Goal: Task Accomplishment & Management: Manage account settings

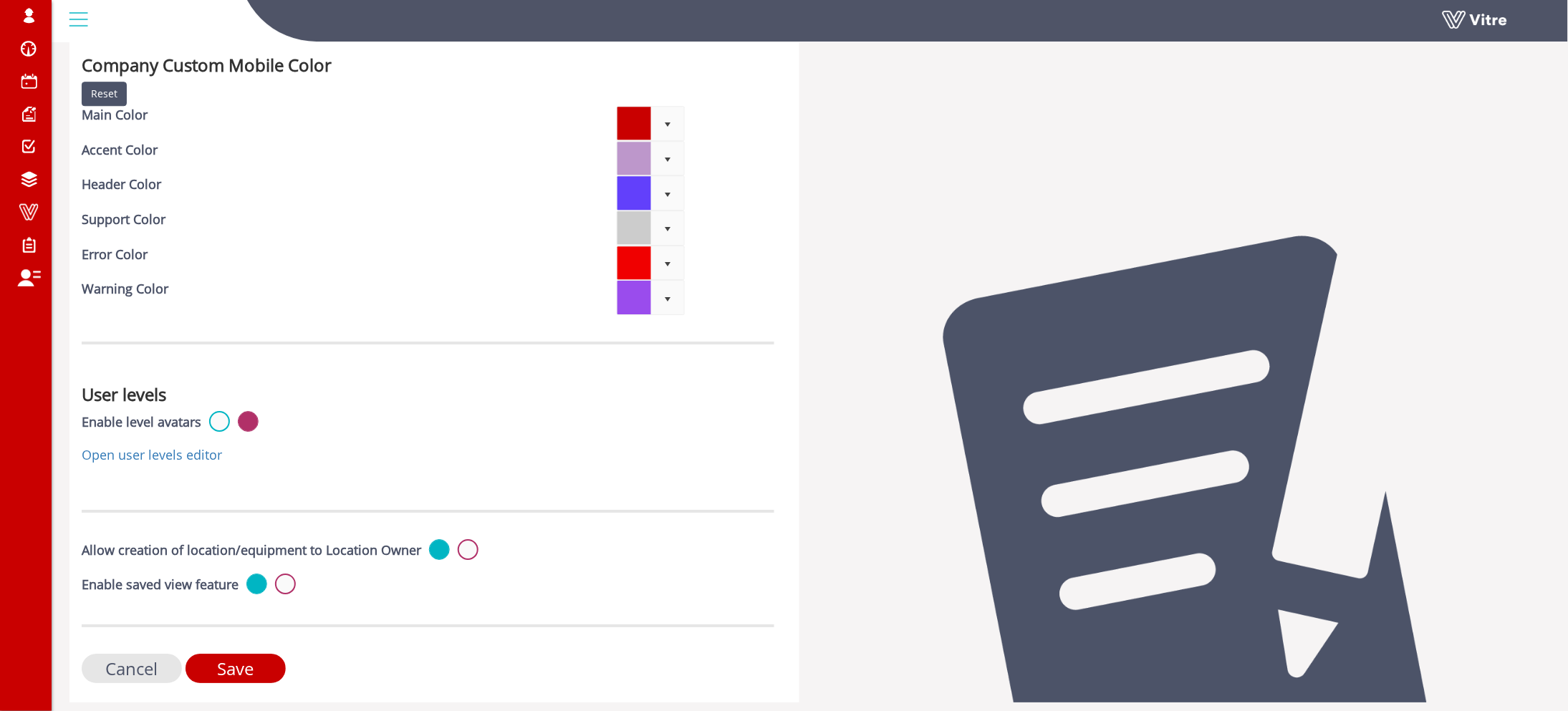
drag, startPoint x: 959, startPoint y: 483, endPoint x: 937, endPoint y: 592, distance: 111.2
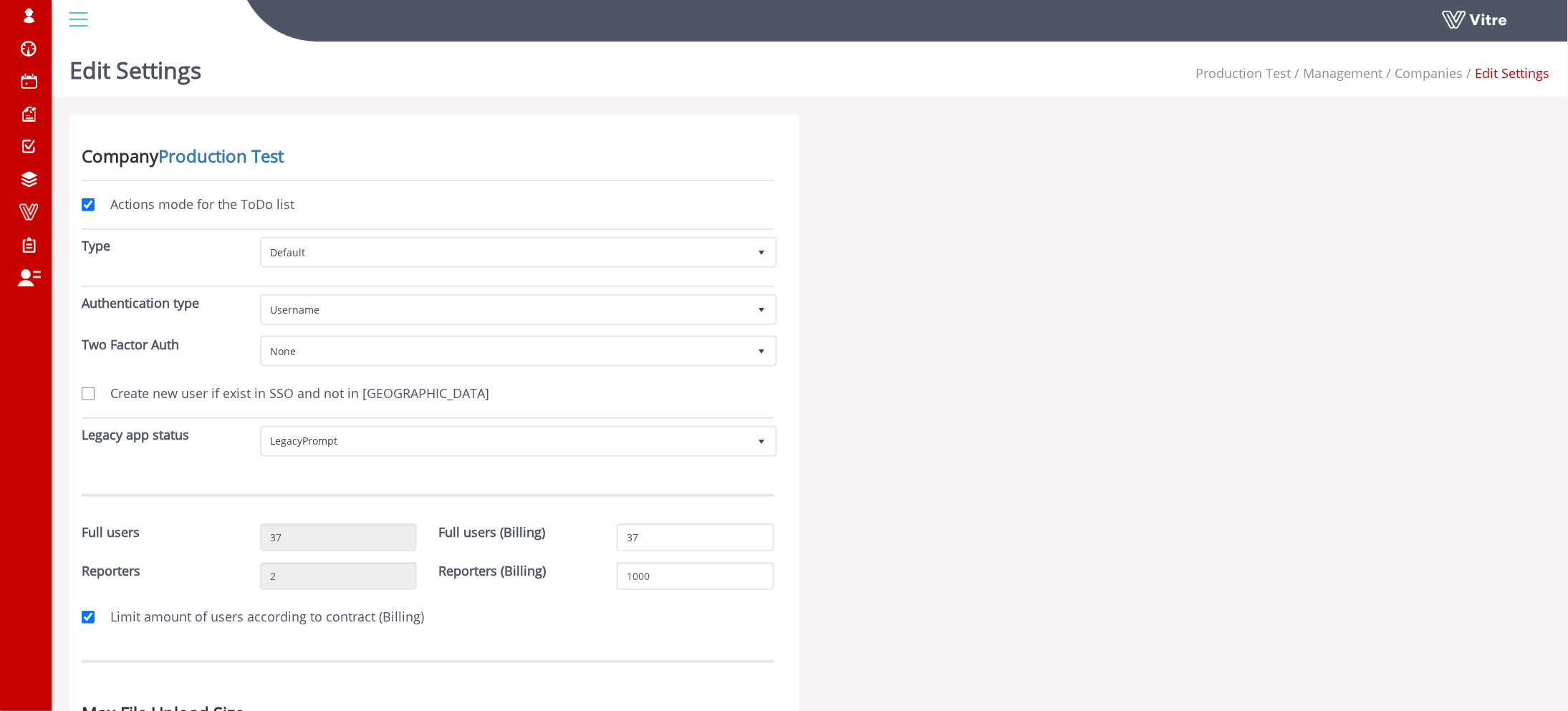
drag, startPoint x: 808, startPoint y: 465, endPoint x: 519, endPoint y: 69, distance: 490.2
click at [1214, 85] on ul "Production Test Management Companies Edit Settings" at bounding box center [1373, 74] width 354 height 47
click at [1229, 74] on span "Production Test" at bounding box center [1244, 72] width 95 height 17
click at [267, 154] on link "Production Test" at bounding box center [221, 155] width 125 height 24
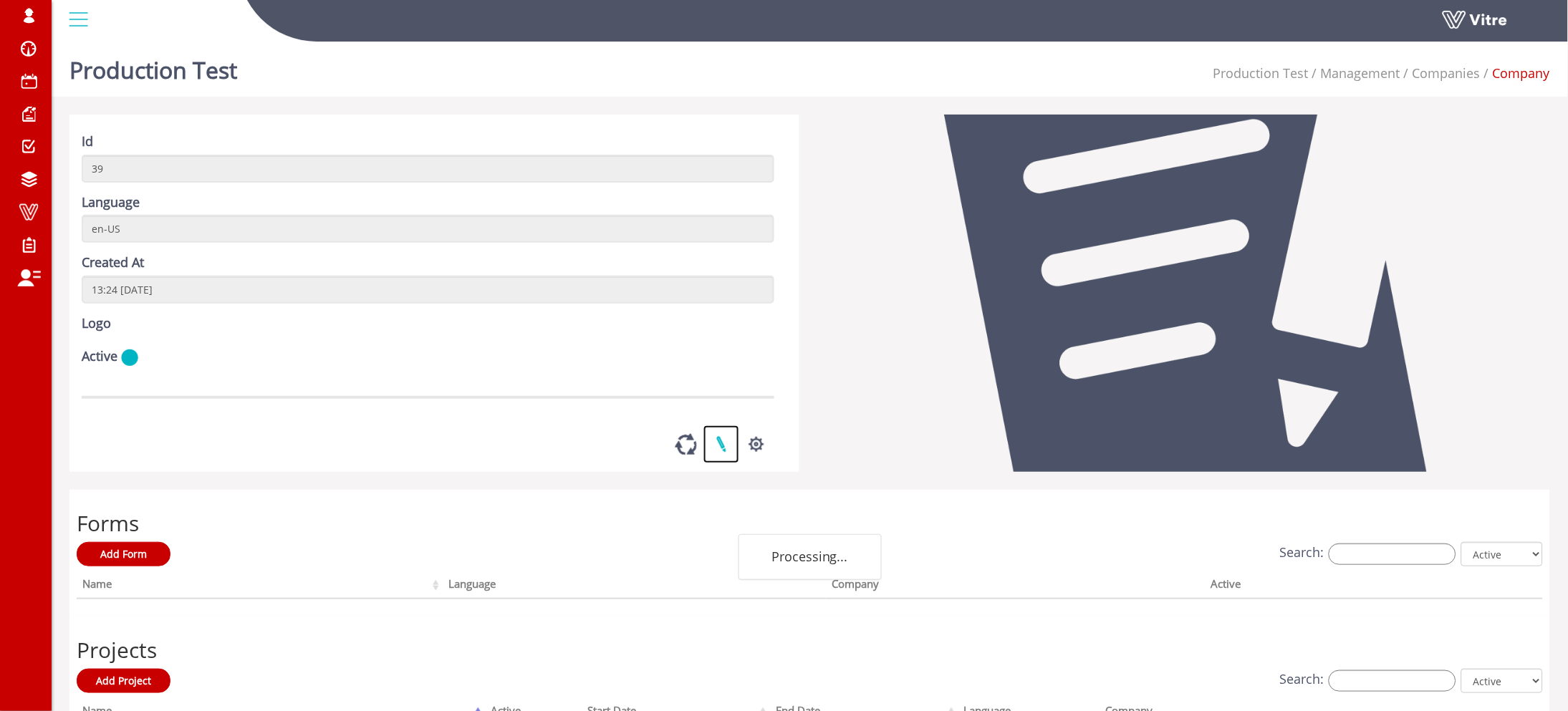
click at [717, 463] on link at bounding box center [721, 444] width 36 height 38
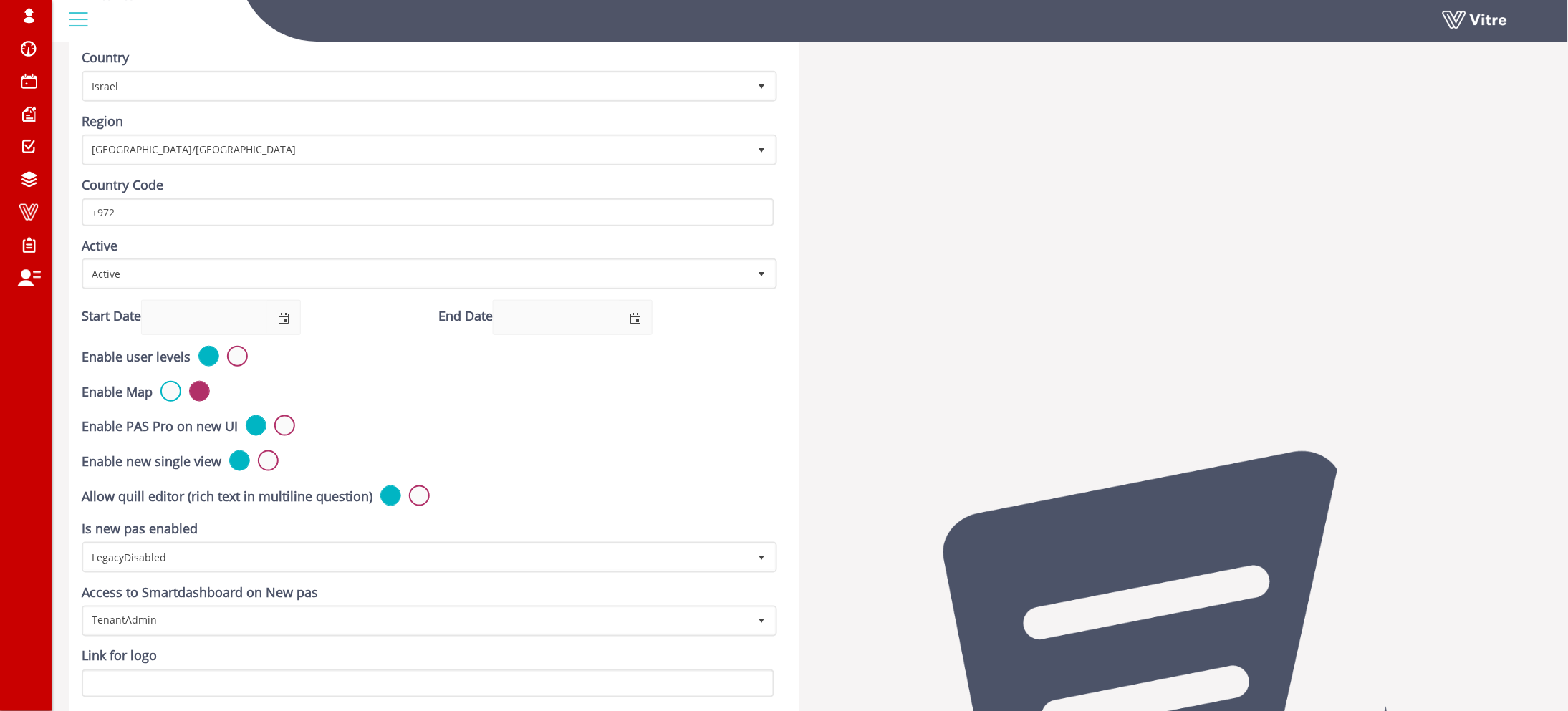
scroll to position [322, 0]
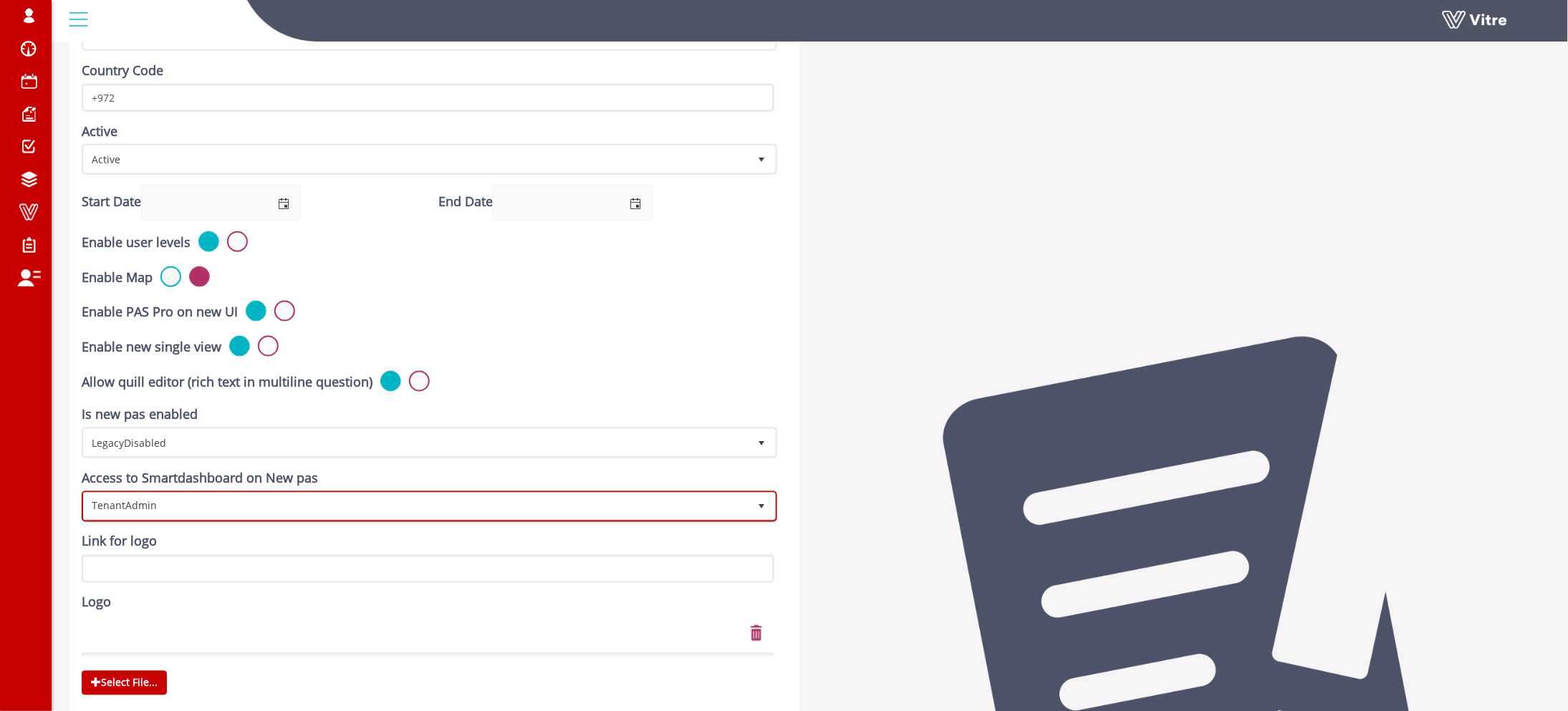
click at [192, 500] on span "TenantAdmin" at bounding box center [416, 506] width 665 height 26
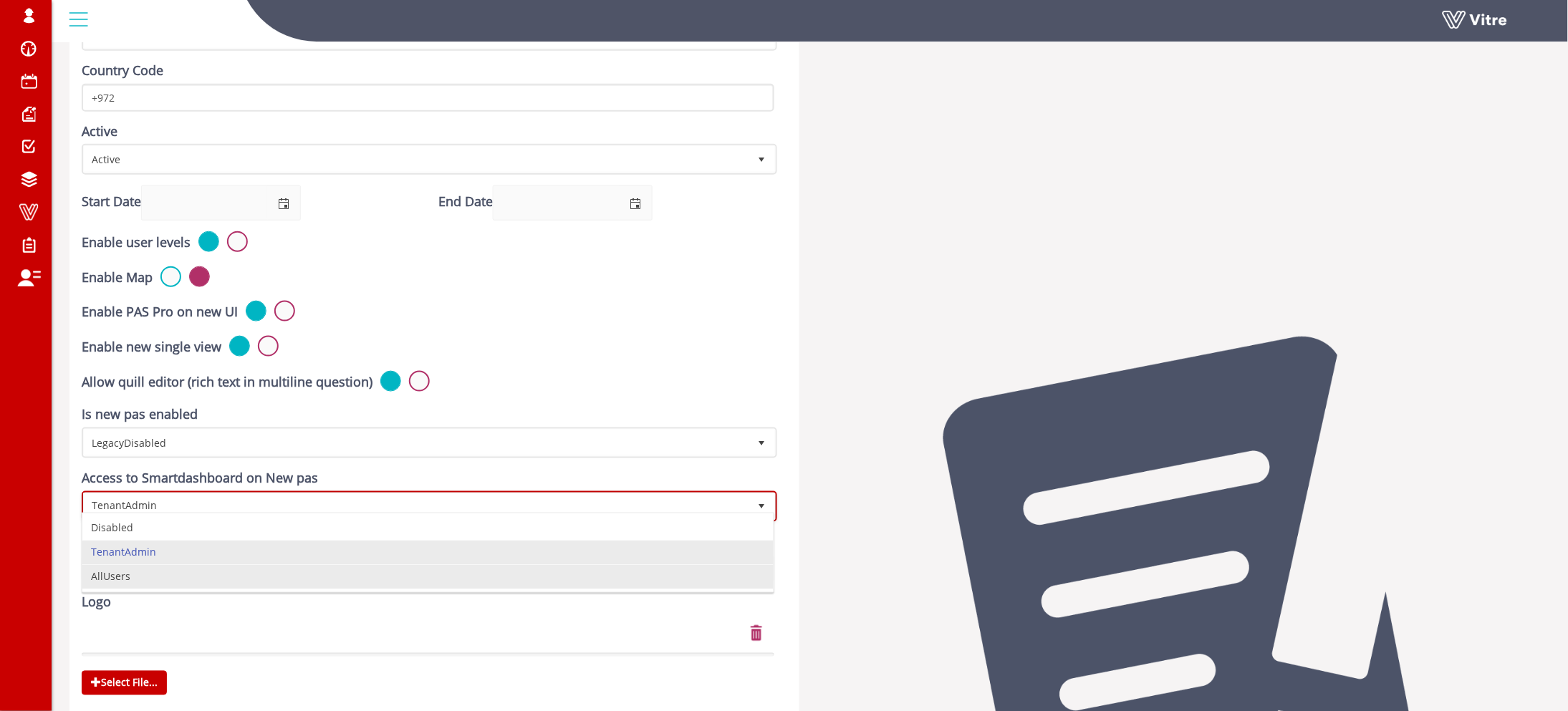
click at [144, 582] on li "AllUsers" at bounding box center [428, 577] width 691 height 24
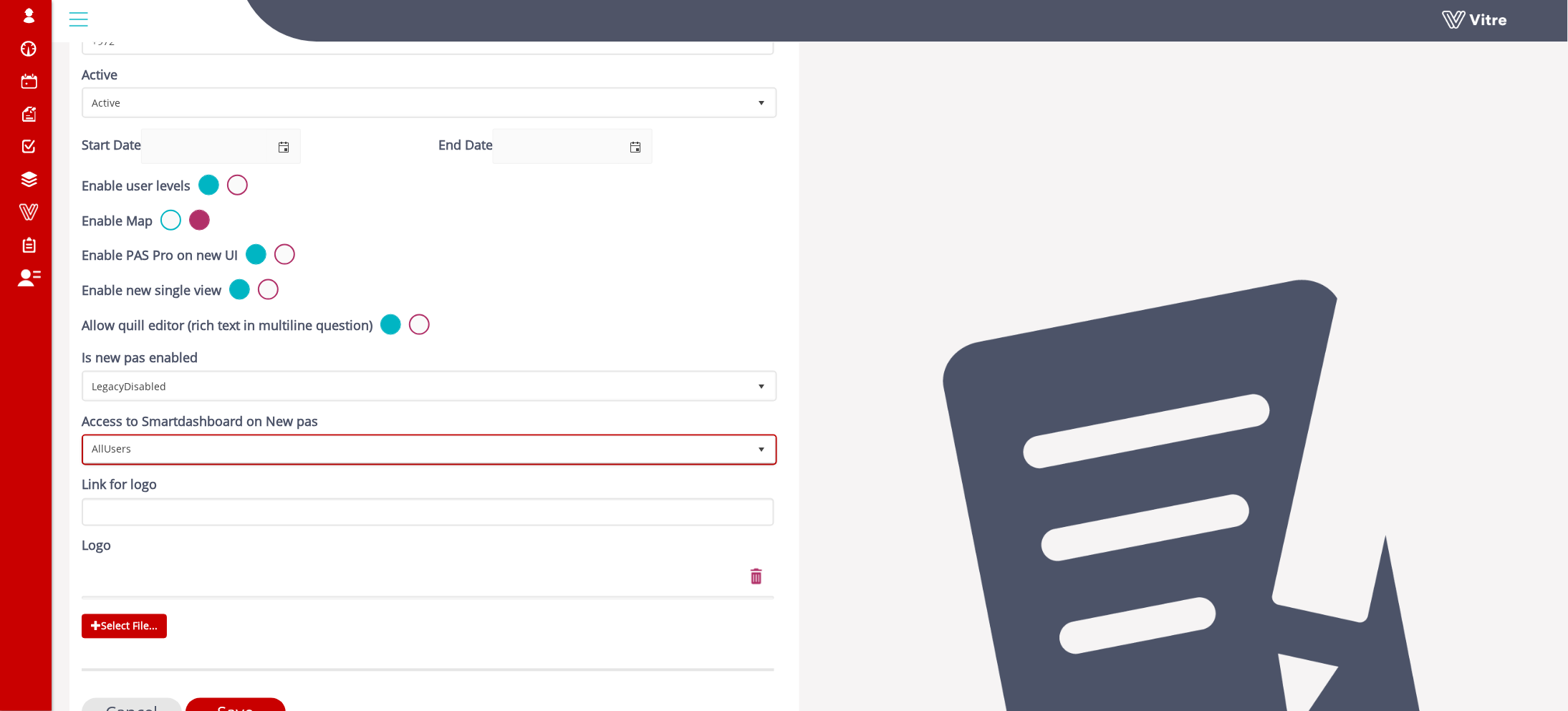
scroll to position [474, 0]
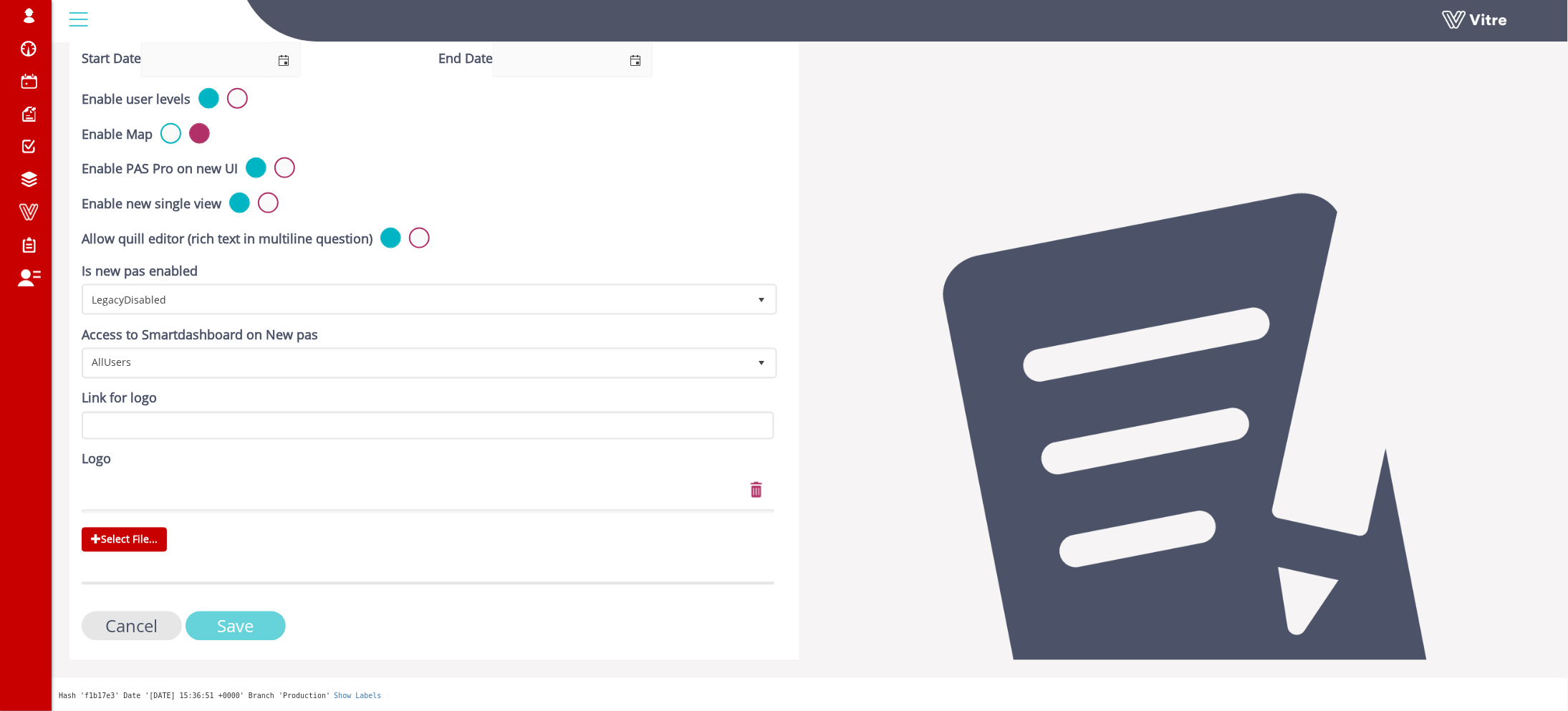
click at [234, 615] on input "Save" at bounding box center [236, 626] width 100 height 29
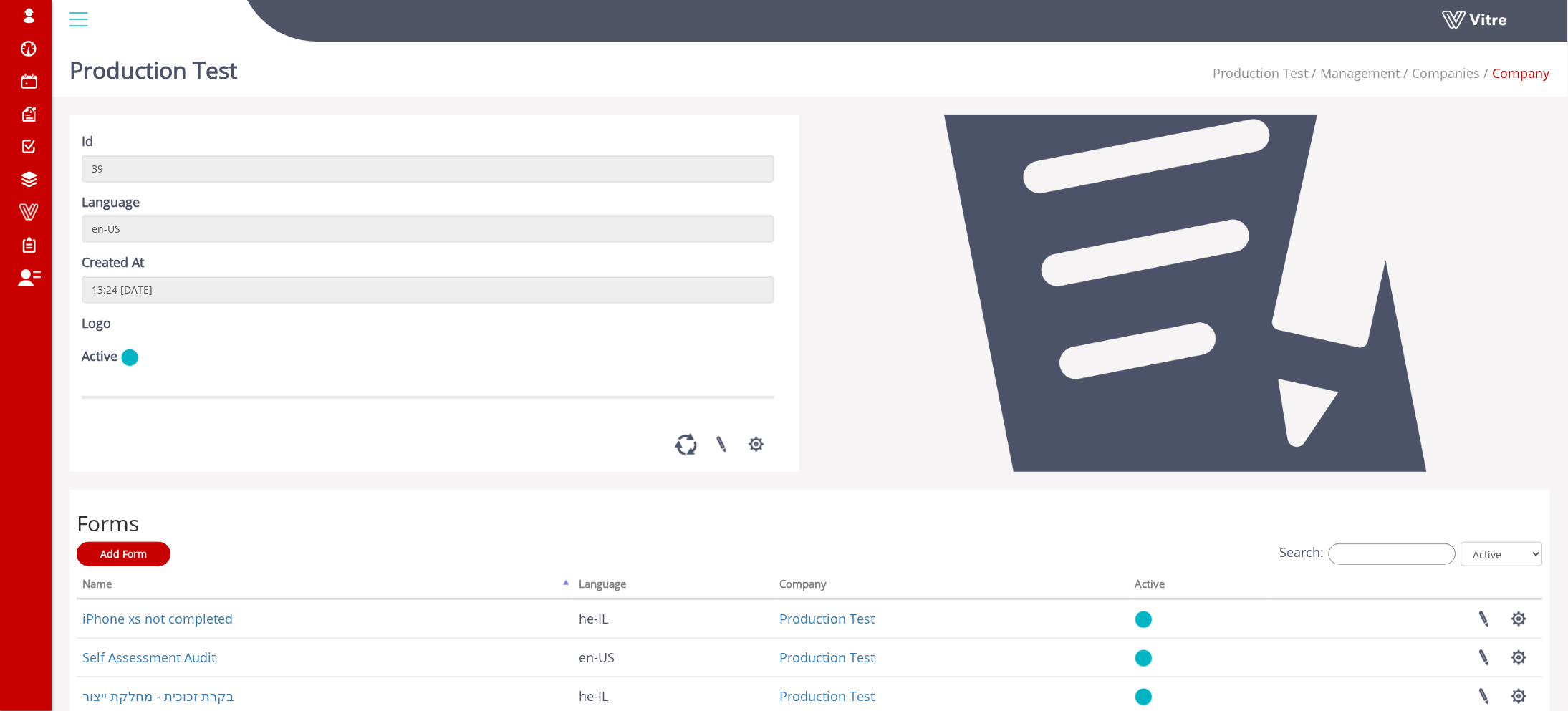
click at [945, 229] on div at bounding box center [1186, 293] width 752 height 357
drag, startPoint x: 13, startPoint y: 216, endPoint x: 425, endPoint y: 1, distance: 464.7
